Goal: Task Accomplishment & Management: Use online tool/utility

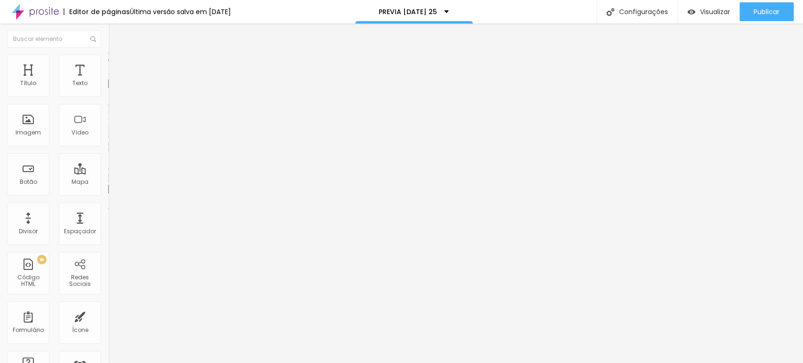
click at [108, 194] on input "[URL][DOMAIN_NAME]" at bounding box center [164, 188] width 113 height 9
drag, startPoint x: 86, startPoint y: 195, endPoint x: 0, endPoint y: 194, distance: 86.1
click at [108, 194] on div "Texto RESERVAR AGORA [GEOGRAPHIC_DATA] Link URL [URL][DOMAIN_NAME] Abrir em uma…" at bounding box center [162, 141] width 108 height 137
paste input "[DOMAIN_NAME][URL]"
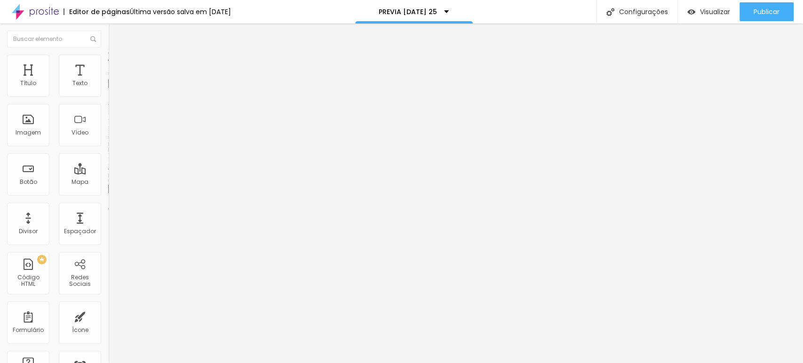
type input "[URL][DOMAIN_NAME]"
click at [108, 248] on div "Editar Botão Conteúdo Estilo Avançado Texto RESERVAR AGORA [GEOGRAPHIC_DATA] Li…" at bounding box center [162, 194] width 108 height 340
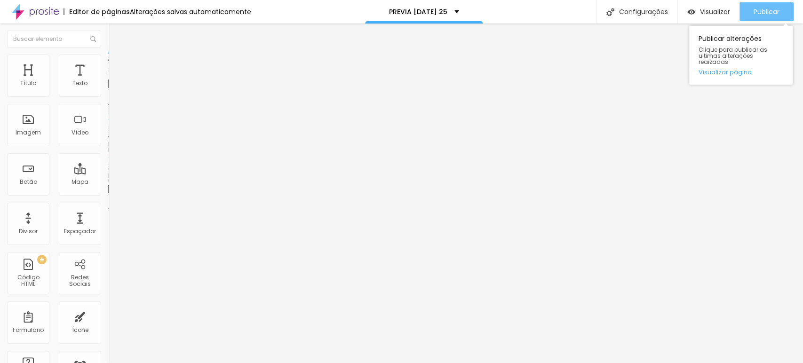
click at [764, 14] on span "Publicar" at bounding box center [767, 12] width 26 height 8
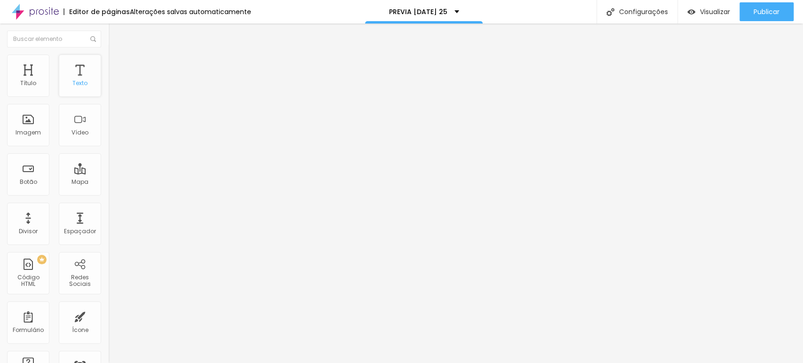
click at [64, 71] on div "Texto" at bounding box center [80, 76] width 42 height 42
click at [108, 60] on img at bounding box center [112, 59] width 8 height 8
click at [117, 56] on span "Estilo" at bounding box center [124, 52] width 15 height 8
click at [108, 90] on button "button" at bounding box center [114, 85] width 13 height 10
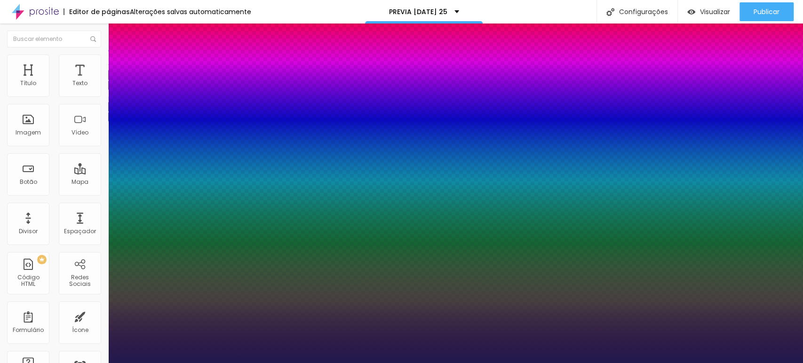
type input "1"
select select "Alice"
type input "1"
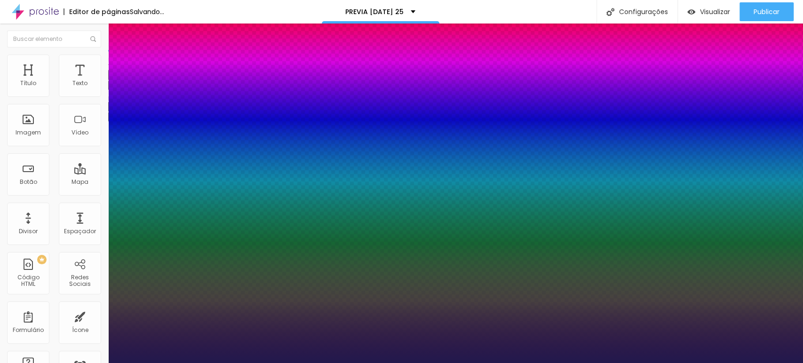
type input "21"
type input "1"
type input "25"
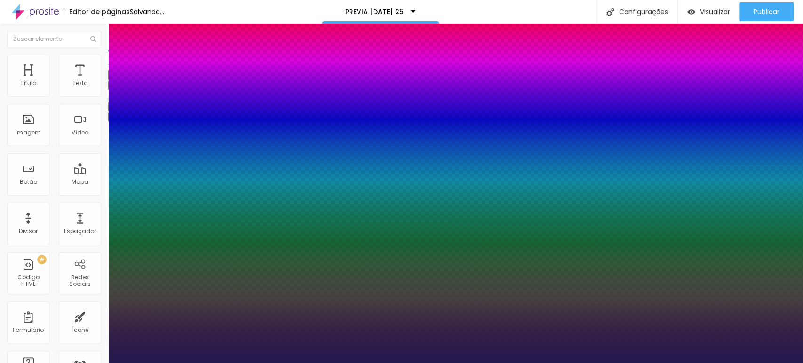
type input "1"
type input "28"
type input "1"
type input "29"
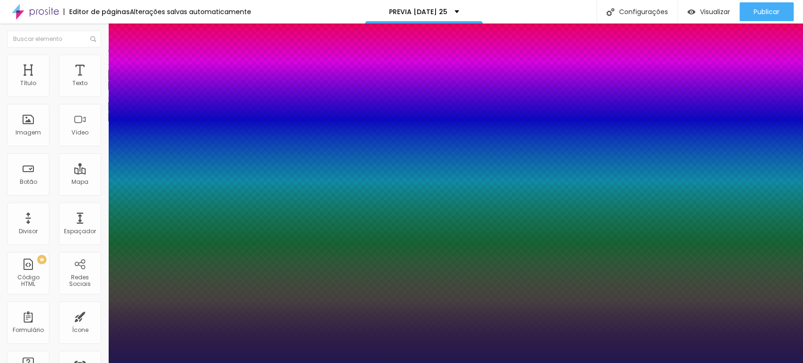
type input "29"
type input "1"
type input "32"
type input "1"
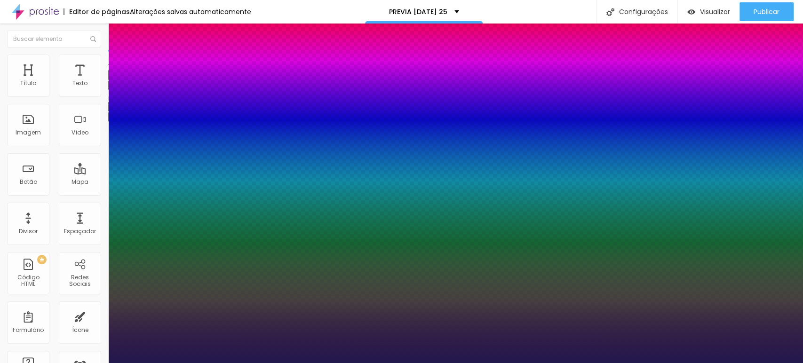
drag, startPoint x: 130, startPoint y: 161, endPoint x: 139, endPoint y: 161, distance: 8.9
type input "32"
click at [441, 363] on div at bounding box center [401, 363] width 803 height 0
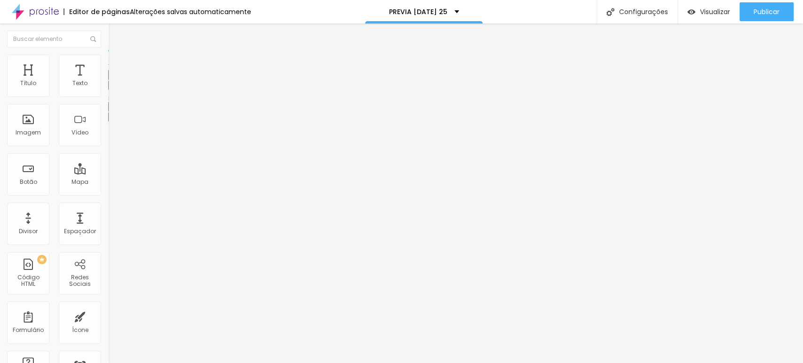
click at [108, 89] on button "button" at bounding box center [114, 85] width 13 height 10
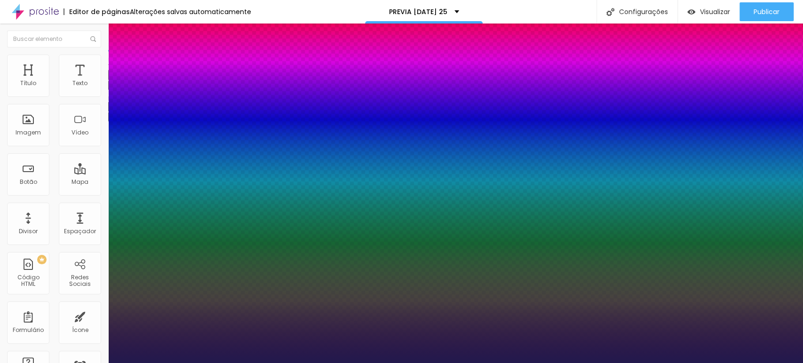
type input "1"
drag, startPoint x: 138, startPoint y: 130, endPoint x: 141, endPoint y: 135, distance: 5.4
select select "[GEOGRAPHIC_DATA]"
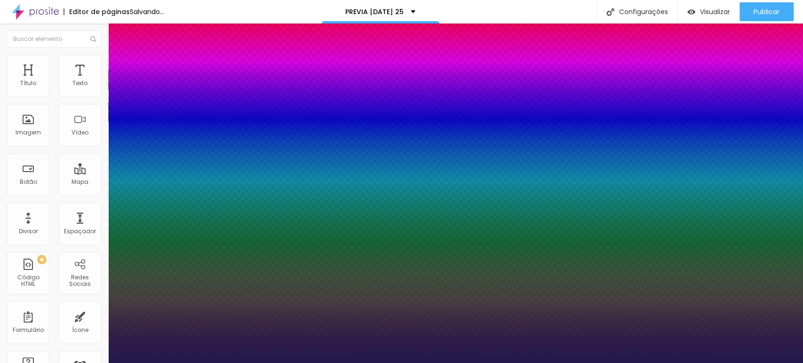
type input "1"
select select "Amita-Regular"
type input "1"
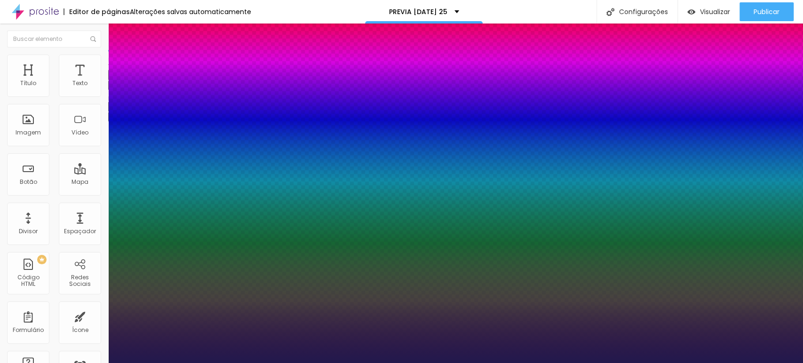
select select "Actor-Regular"
type input "1"
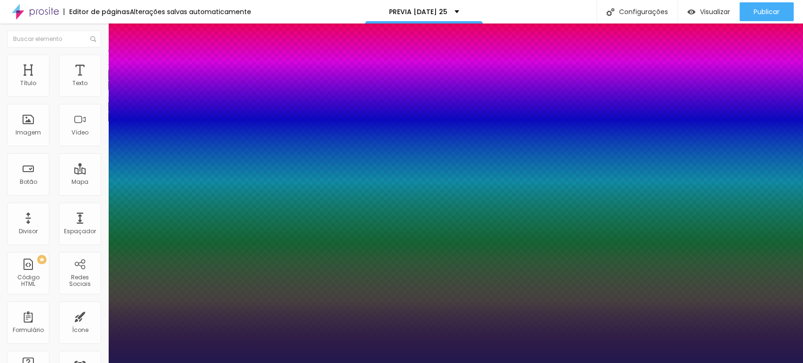
select select "AlegreyaBlack"
drag, startPoint x: 195, startPoint y: 133, endPoint x: 194, endPoint y: 138, distance: 5.8
type input "1"
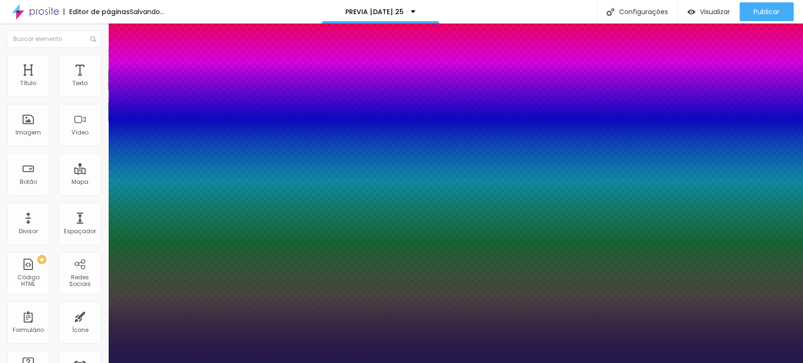
select select "[PERSON_NAME]"
type input "1"
select select "Bitter"
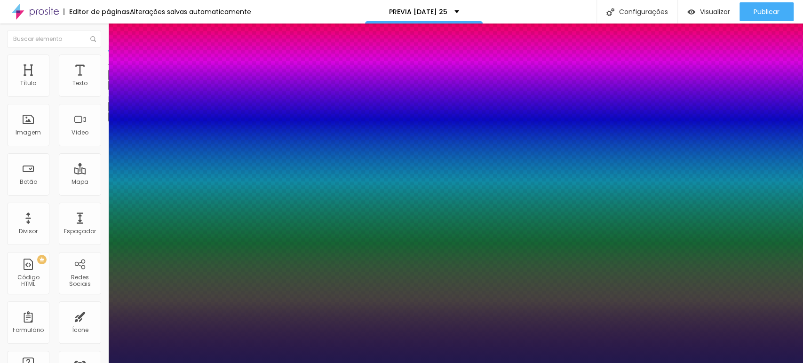
type input "1"
select select "Laila"
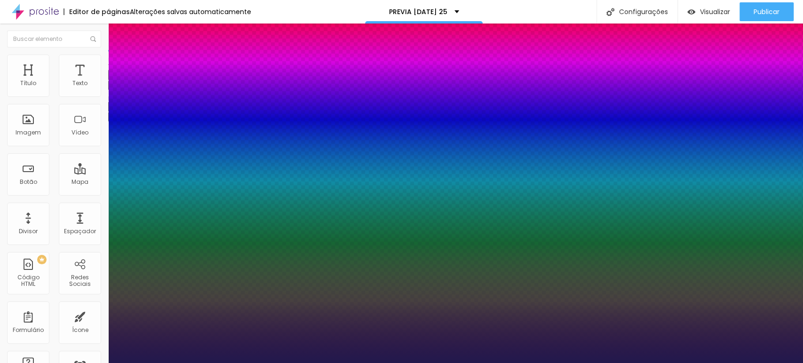
type input "1"
click at [293, 363] on div at bounding box center [401, 363] width 803 height 0
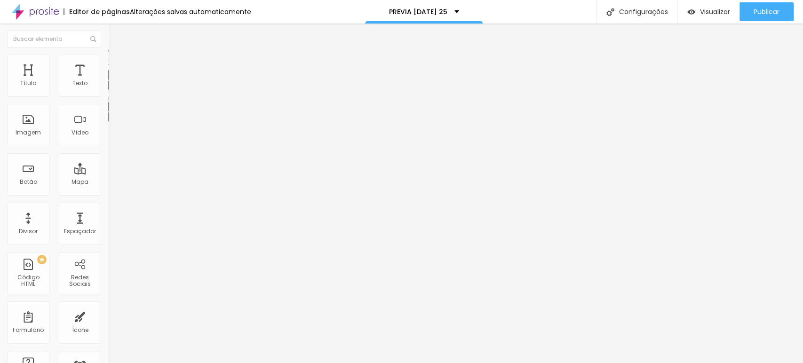
drag, startPoint x: 92, startPoint y: 153, endPoint x: 106, endPoint y: 153, distance: 14.1
click at [108, 153] on div "Editar Texto Estilo Avançado Tipografia Voltar ao padrão Sombra DESATIVADO Volt…" at bounding box center [162, 194] width 108 height 340
click at [108, 90] on button "button" at bounding box center [114, 85] width 13 height 10
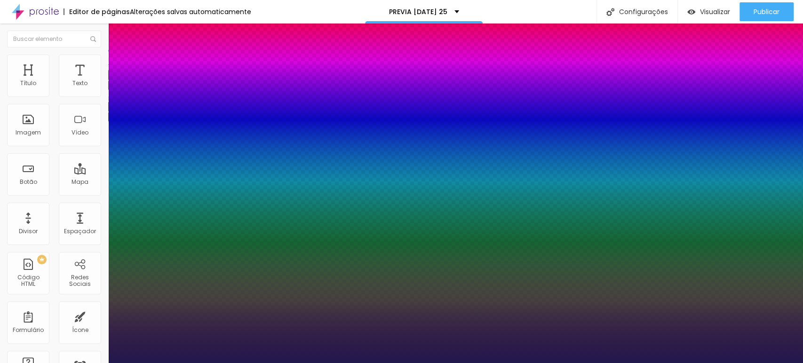
type input "1"
type input "25"
type input "1"
type input "17"
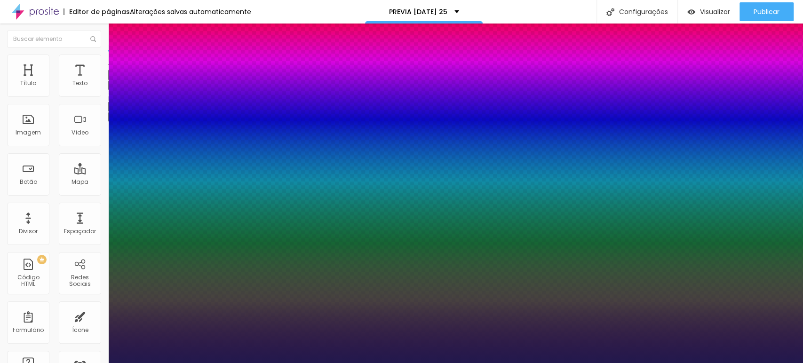
type input "17"
type input "1"
type input "18"
type input "1"
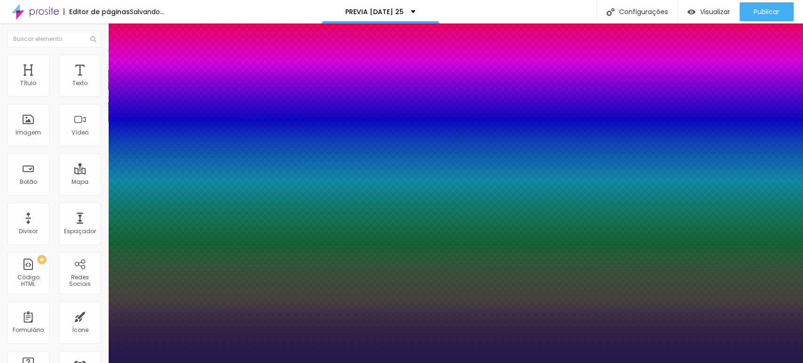
type input "20"
type input "1"
type input "21"
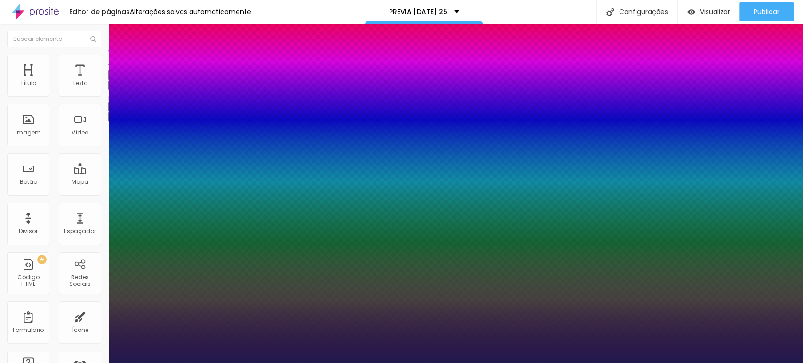
type input "1"
type input "23"
type input "1"
type input "23"
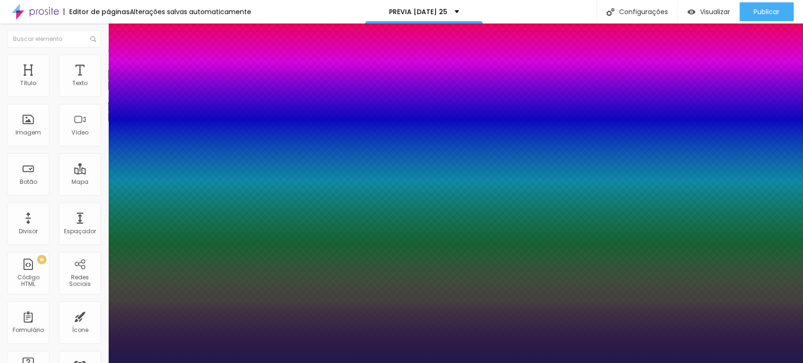
click at [627, 363] on div at bounding box center [401, 363] width 803 height 0
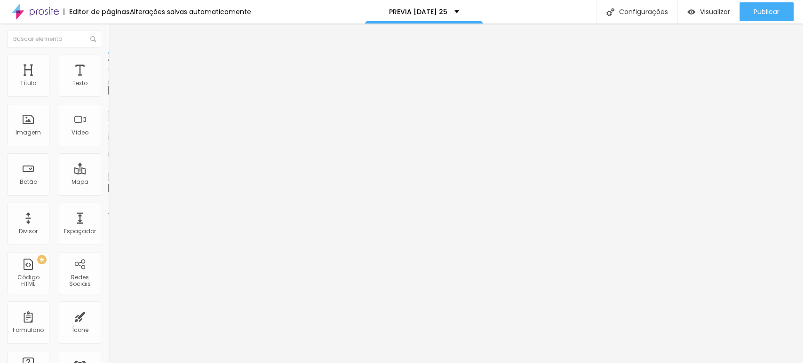
click at [108, 81] on span "Adicionar imagem" at bounding box center [138, 77] width 61 height 8
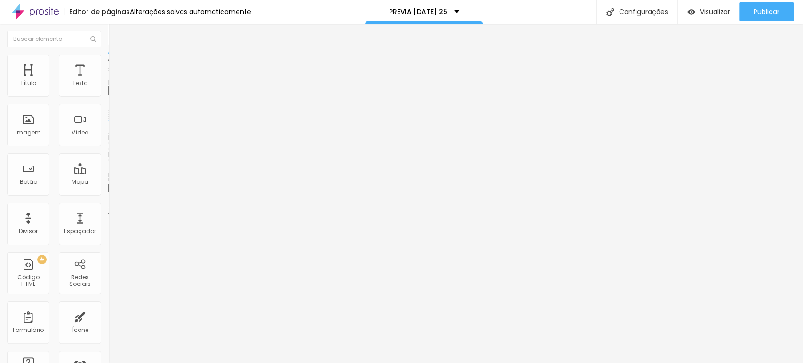
click at [108, 81] on span "Trocar imagem" at bounding box center [133, 77] width 51 height 8
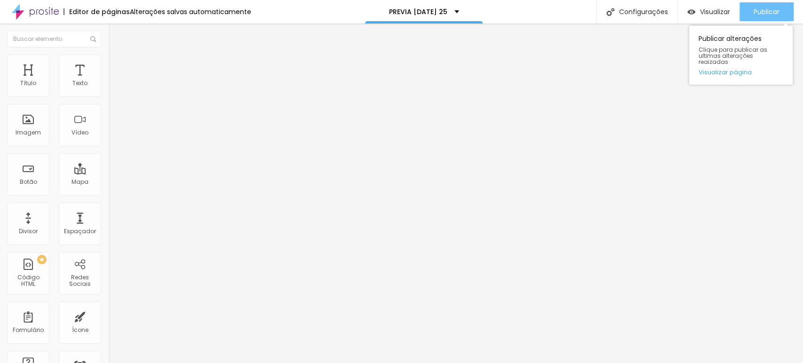
click at [779, 17] on div "Publicar" at bounding box center [767, 11] width 26 height 19
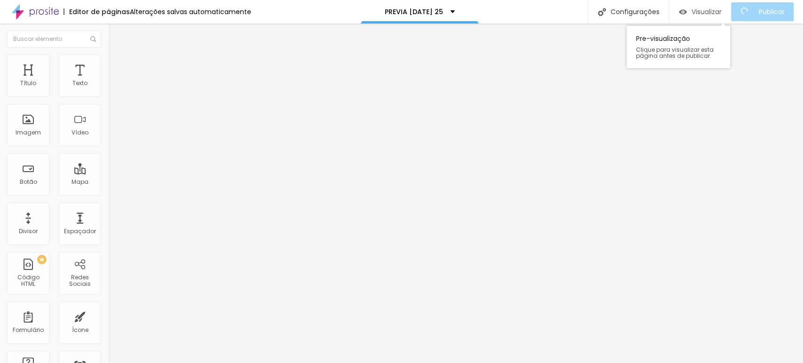
click at [710, 14] on span "Visualizar" at bounding box center [707, 12] width 30 height 8
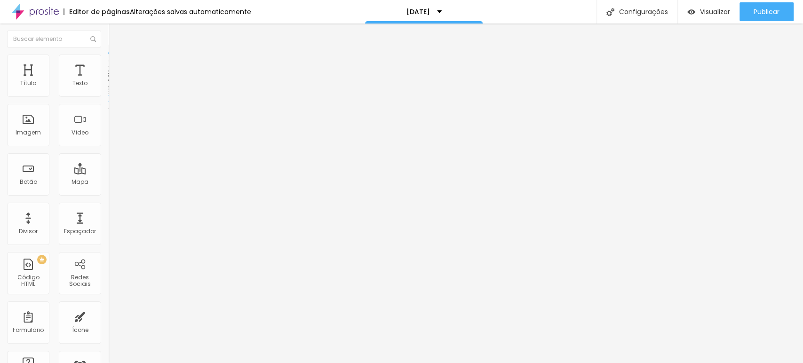
drag, startPoint x: 34, startPoint y: 116, endPoint x: 34, endPoint y: 108, distance: 7.5
click at [108, 110] on div "<!-- Widget em linha do Calendly - início --> < div class = "calendly-inline-wi…" at bounding box center [394, 114] width 572 height 64
click at [108, 55] on img at bounding box center [112, 59] width 8 height 8
click at [108, 336] on input "text" at bounding box center [164, 340] width 113 height 9
click at [108, 55] on li "Conteúdo" at bounding box center [162, 49] width 108 height 9
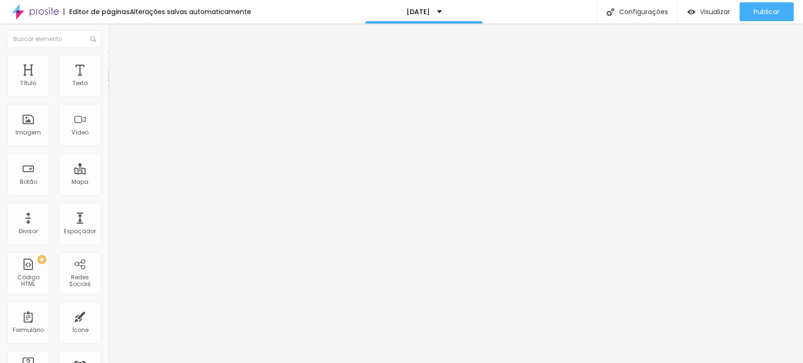
click at [108, 81] on img at bounding box center [111, 78] width 6 height 6
click at [108, 144] on div "<!-- Widget em linha do Calendly - início --> < div class = "calendly-inline-wi…" at bounding box center [394, 114] width 572 height 64
drag, startPoint x: 15, startPoint y: 167, endPoint x: 76, endPoint y: 168, distance: 60.7
click at [108, 82] on div "Código HTML 380 caracteres <!-- Widget em linha do Calendly - início --> < div …" at bounding box center [162, 73] width 108 height 18
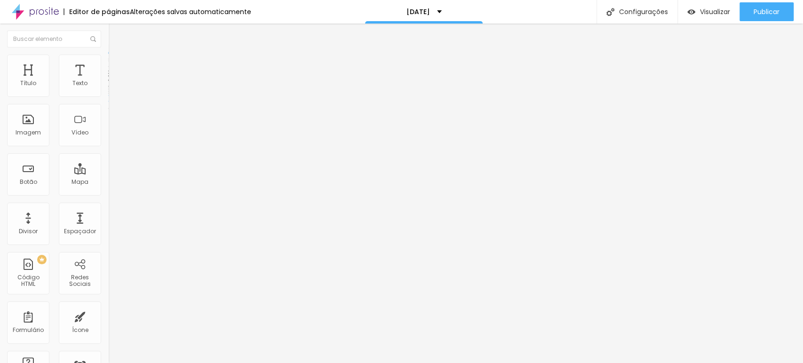
click at [108, 116] on div "<!-- Widget em linha do Calendly - início --> < div class = "calendly-inline-wi…" at bounding box center [394, 114] width 572 height 64
drag, startPoint x: 42, startPoint y: 113, endPoint x: 62, endPoint y: 112, distance: 19.3
click at [108, 112] on div "<!-- Widget em linha do Calendly - início --> < div class = "calendly-inline-wi…" at bounding box center [394, 114] width 572 height 64
click at [108, 146] on div "<!-- Widget em linha do Calendly - início --> < div class = "calendly-inline-wi…" at bounding box center [394, 114] width 572 height 64
click at [108, 140] on div at bounding box center [162, 118] width 108 height 72
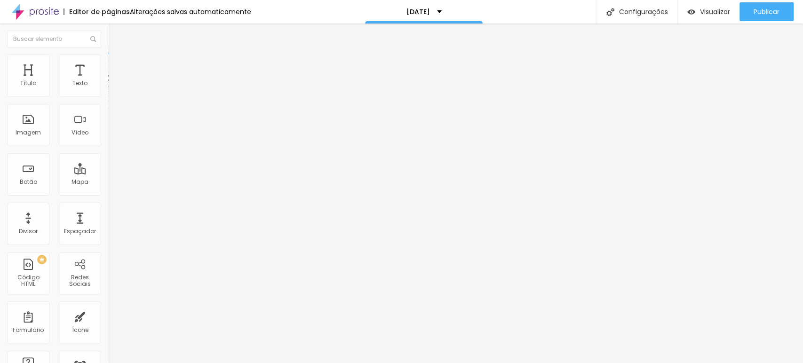
click at [108, 146] on div at bounding box center [162, 118] width 108 height 72
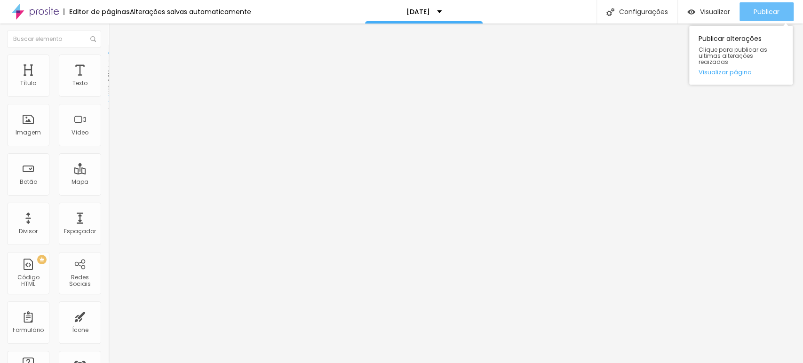
click at [758, 14] on span "Publicar" at bounding box center [767, 12] width 26 height 8
click at [768, 12] on span "Publicar" at bounding box center [767, 12] width 26 height 8
